Goal: Book appointment/travel/reservation

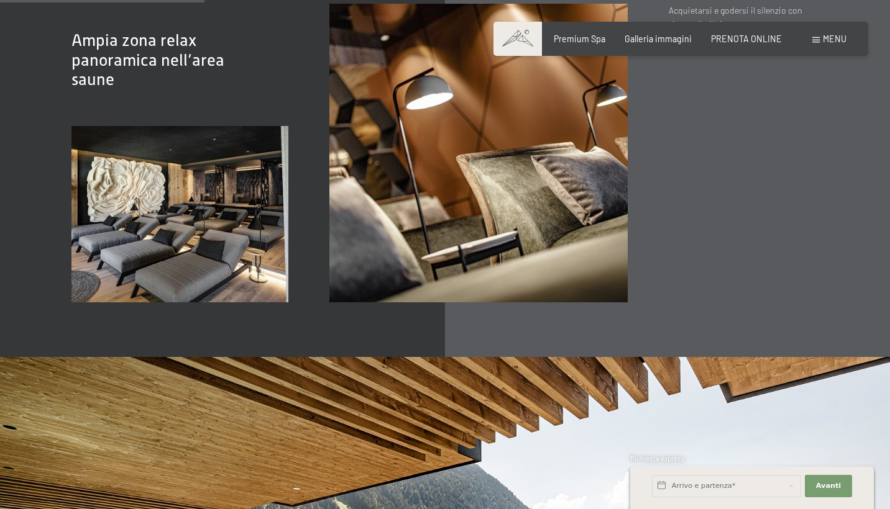
scroll to position [1899, 0]
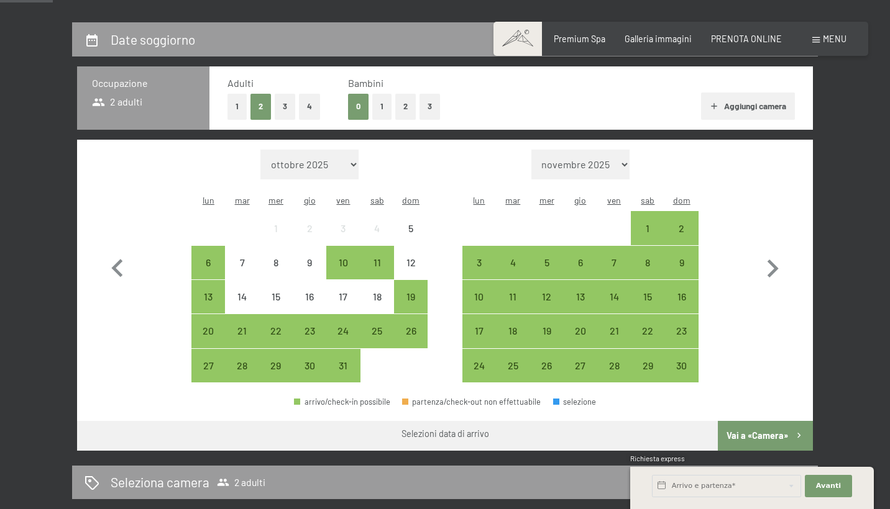
scroll to position [250, 0]
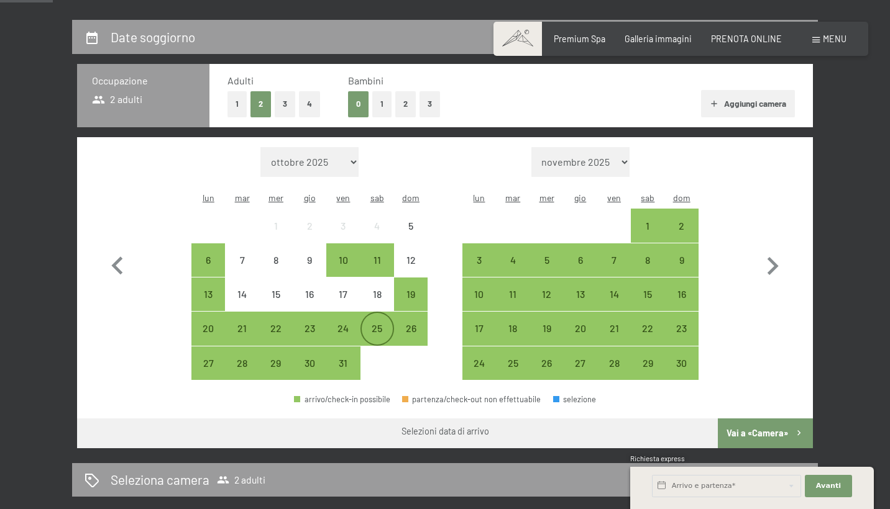
click at [372, 313] on div "25" at bounding box center [377, 328] width 31 height 31
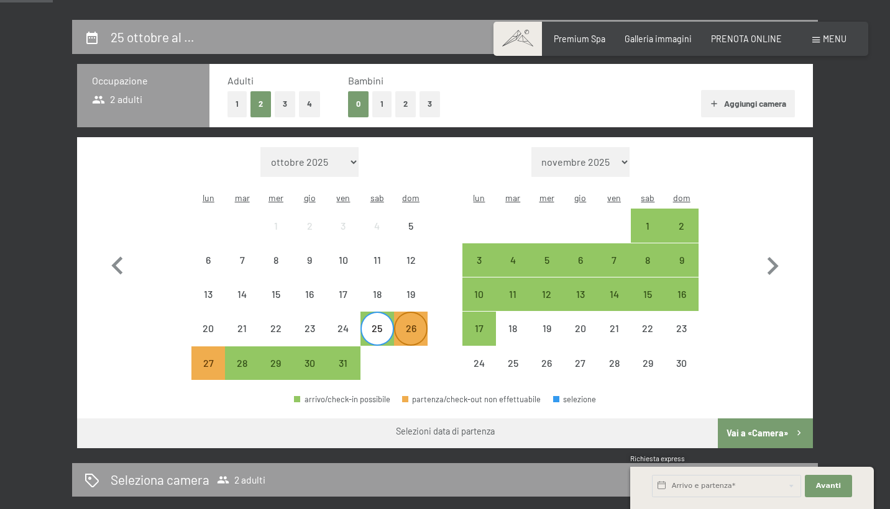
click at [410, 324] on div "26" at bounding box center [410, 339] width 31 height 31
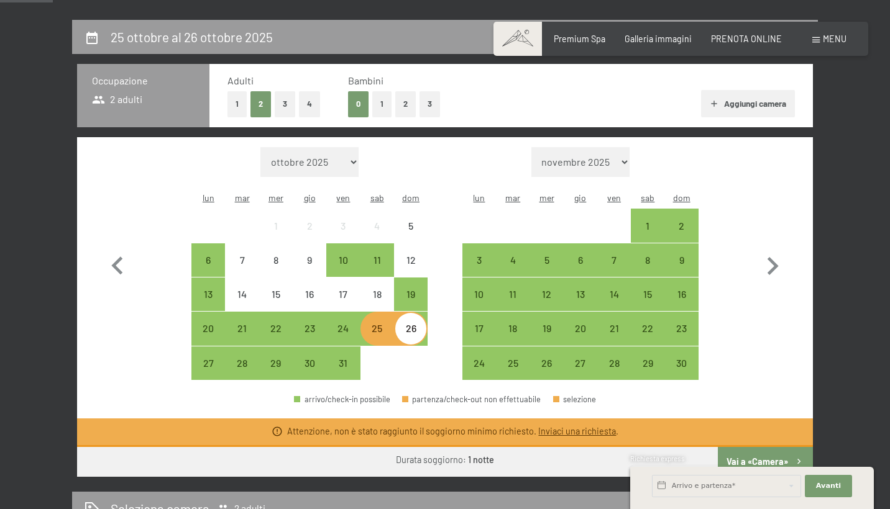
click at [399, 313] on div "26" at bounding box center [410, 328] width 31 height 31
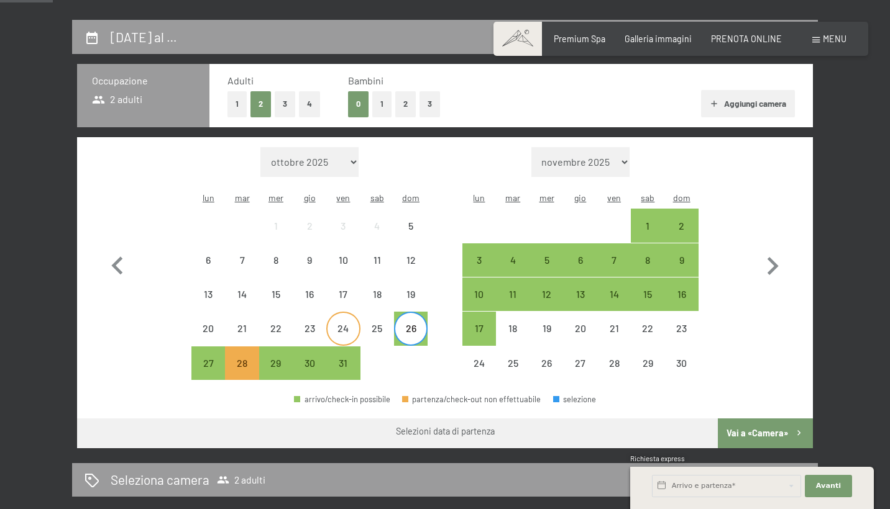
click at [349, 324] on div "24" at bounding box center [342, 339] width 31 height 31
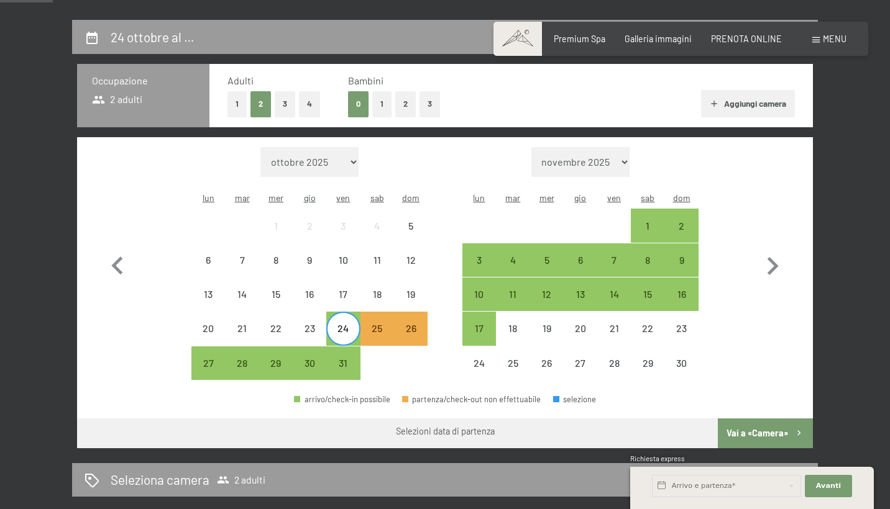
click at [386, 347] on div at bounding box center [377, 364] width 34 height 34
click at [378, 324] on div "25" at bounding box center [377, 339] width 31 height 31
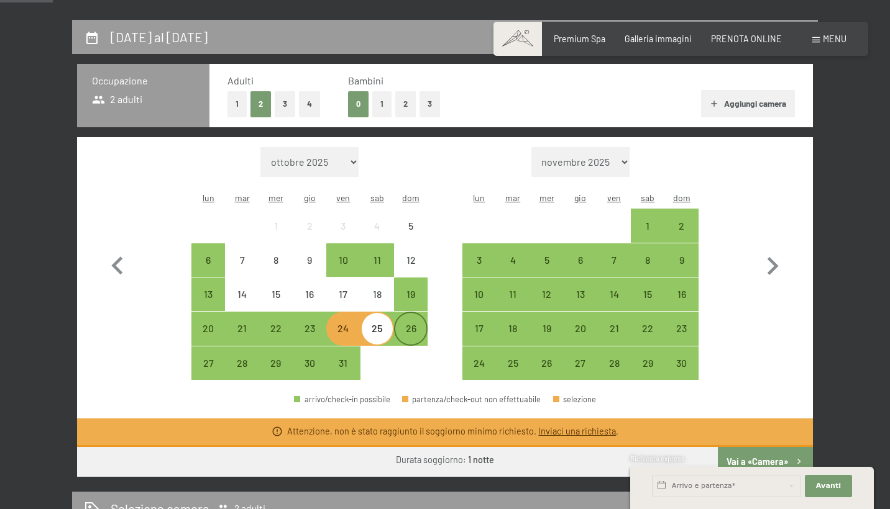
click at [404, 324] on div "26" at bounding box center [410, 339] width 31 height 31
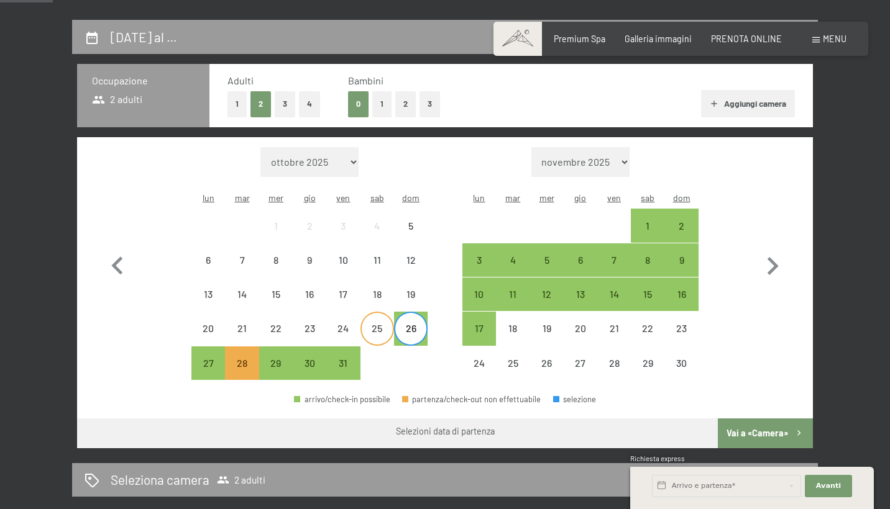
click at [385, 324] on div "25" at bounding box center [377, 339] width 31 height 31
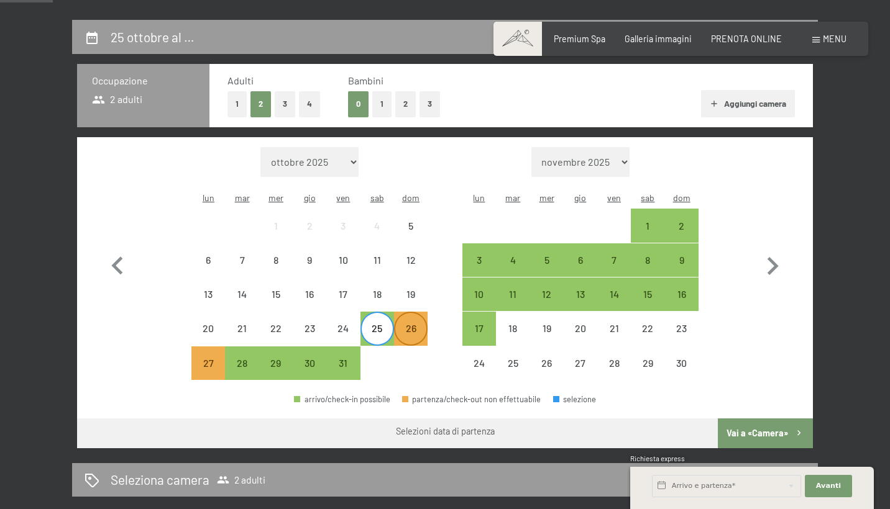
click at [421, 324] on div "26" at bounding box center [410, 339] width 31 height 31
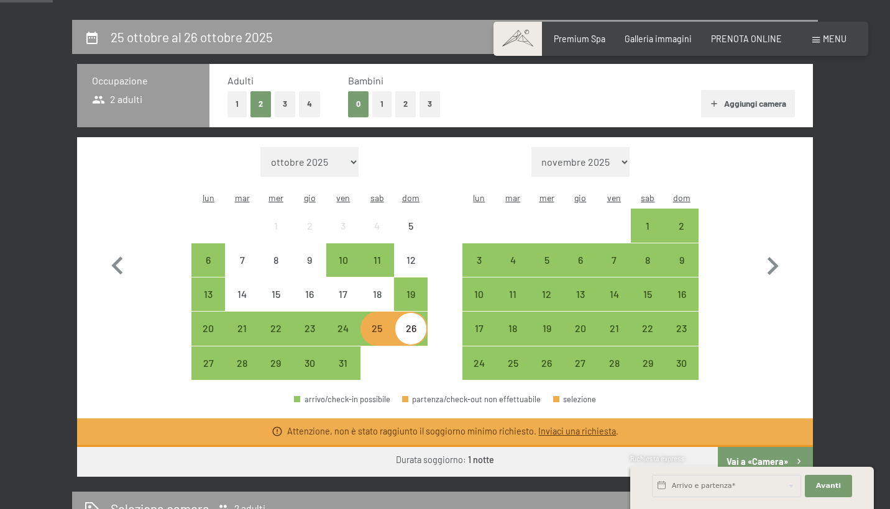
click at [404, 347] on div at bounding box center [411, 364] width 34 height 34
click at [393, 316] on div "25" at bounding box center [377, 329] width 34 height 34
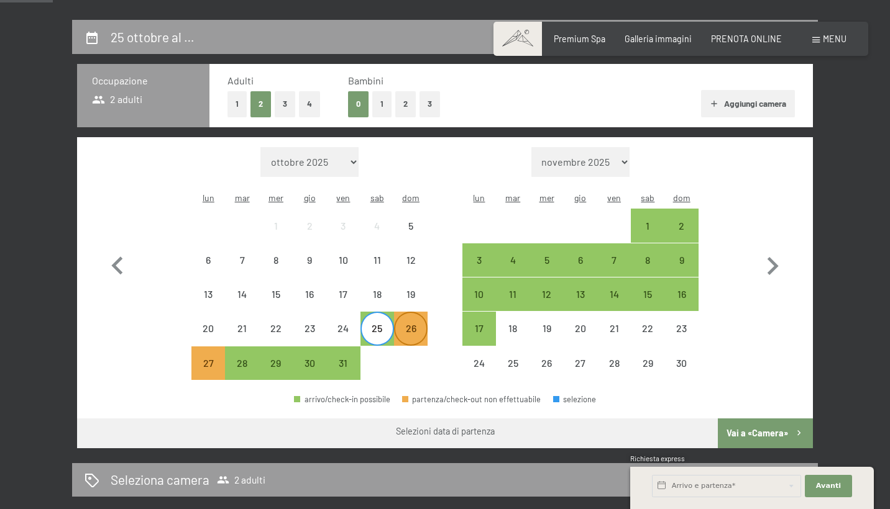
click at [399, 324] on div "26" at bounding box center [410, 339] width 31 height 31
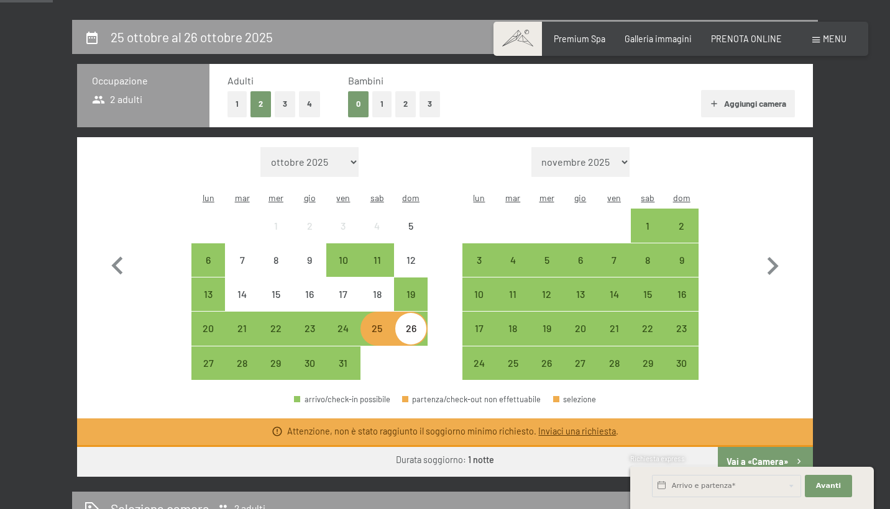
click at [736, 209] on div "Mese/anno [DATE] [DATE] [DATE] [DATE] [DATE] [DATE] [DATE] [DATE] [DATE] [DATE]…" at bounding box center [444, 264] width 691 height 234
click at [377, 324] on div "25" at bounding box center [377, 339] width 31 height 31
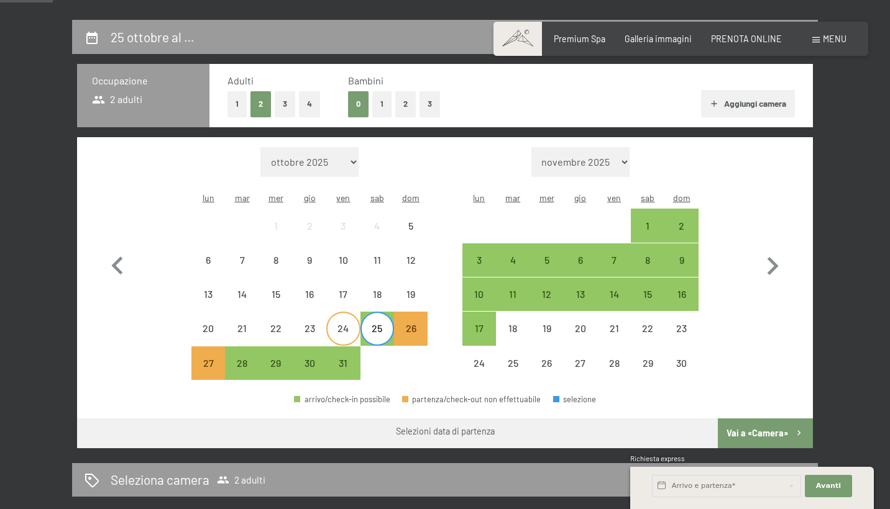
click at [349, 324] on div "24" at bounding box center [342, 339] width 31 height 31
click at [315, 313] on div "23" at bounding box center [309, 328] width 31 height 31
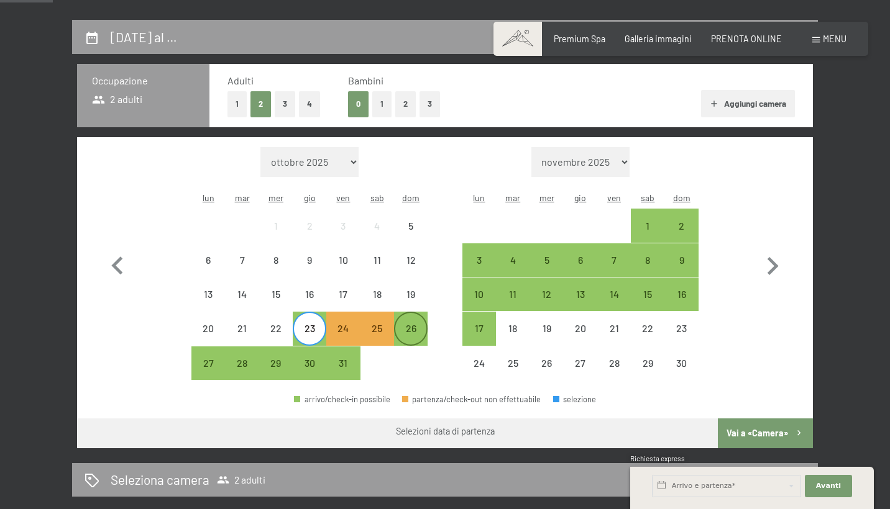
click at [423, 324] on div "26" at bounding box center [410, 339] width 31 height 31
